Goal: Navigation & Orientation: Find specific page/section

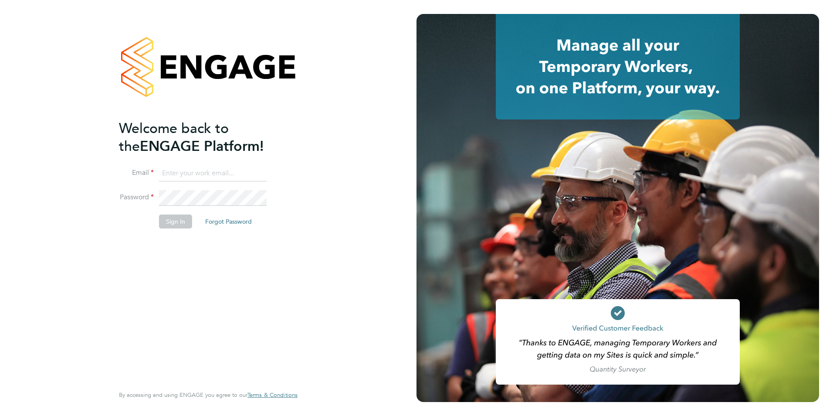
type input "becky@carbonrecruitment.co.uk"
click at [176, 219] on button "Sign In" at bounding box center [175, 221] width 33 height 14
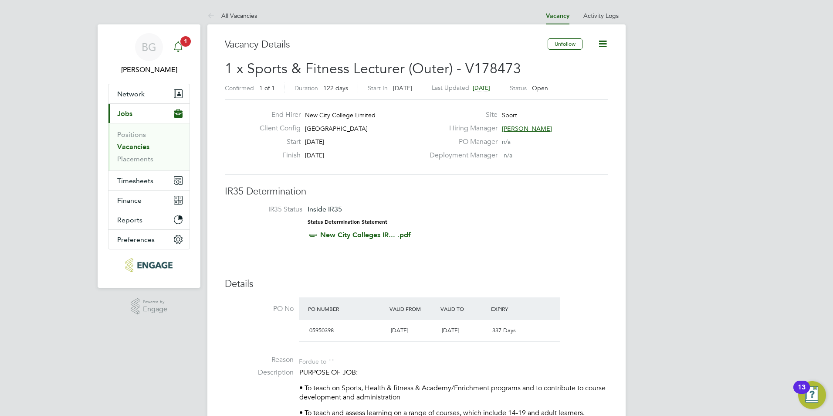
click at [179, 50] on icon "Main navigation" at bounding box center [178, 45] width 8 height 9
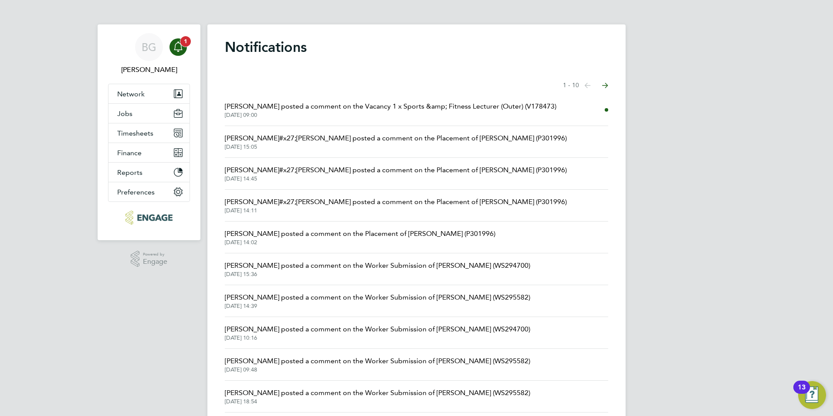
click at [179, 46] on icon "Main navigation" at bounding box center [178, 46] width 10 height 10
